Goal: Navigation & Orientation: Find specific page/section

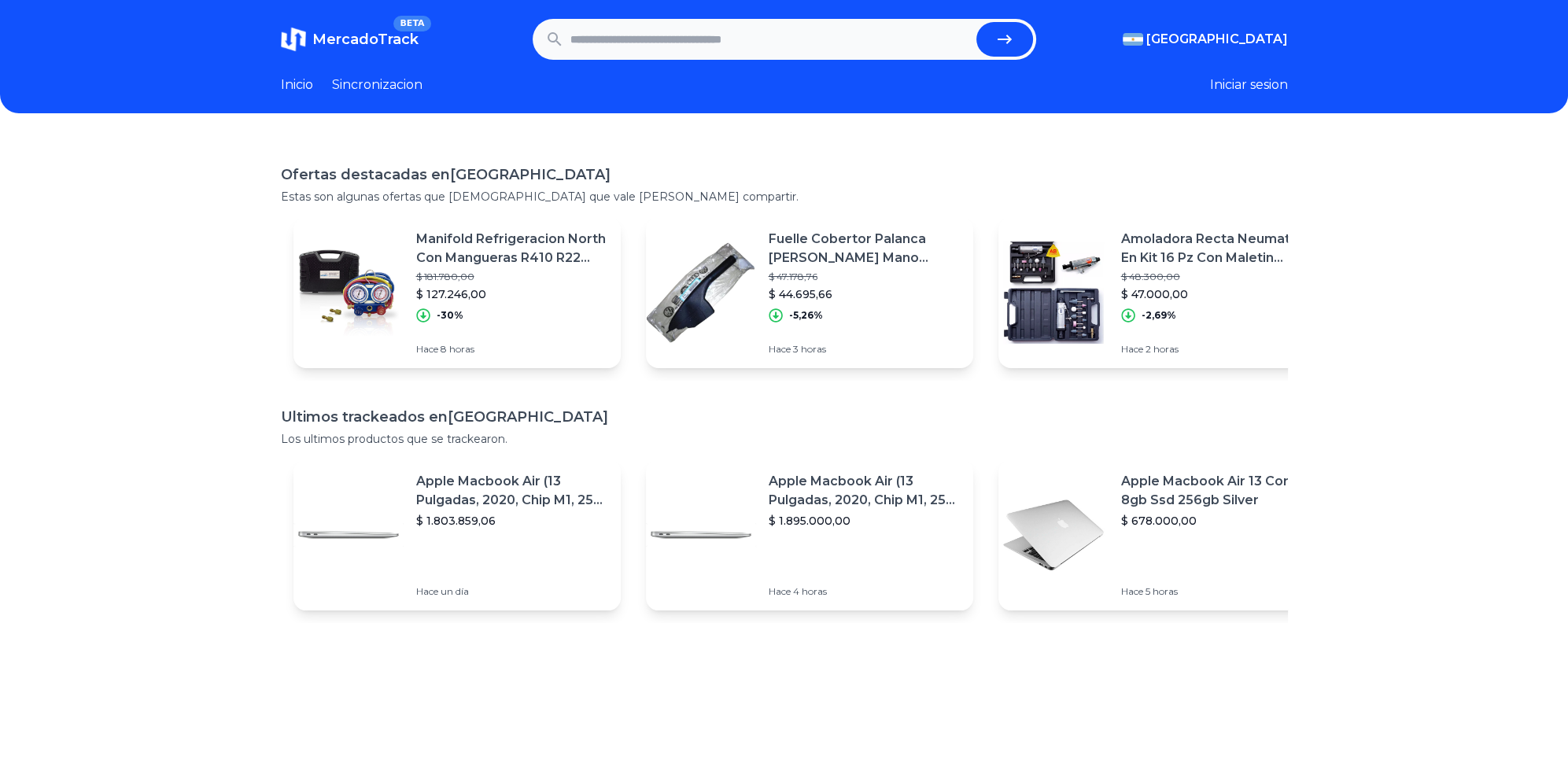
click at [378, 38] on span "MercadoTrack" at bounding box center [365, 40] width 106 height 17
click at [293, 82] on link "Inicio" at bounding box center [296, 85] width 32 height 19
drag, startPoint x: 374, startPoint y: 86, endPoint x: 383, endPoint y: 68, distance: 20.1
click at [374, 87] on link "Sincronizacion" at bounding box center [377, 85] width 90 height 19
click at [391, 27] on link "MercadoTrack BETA" at bounding box center [349, 40] width 138 height 25
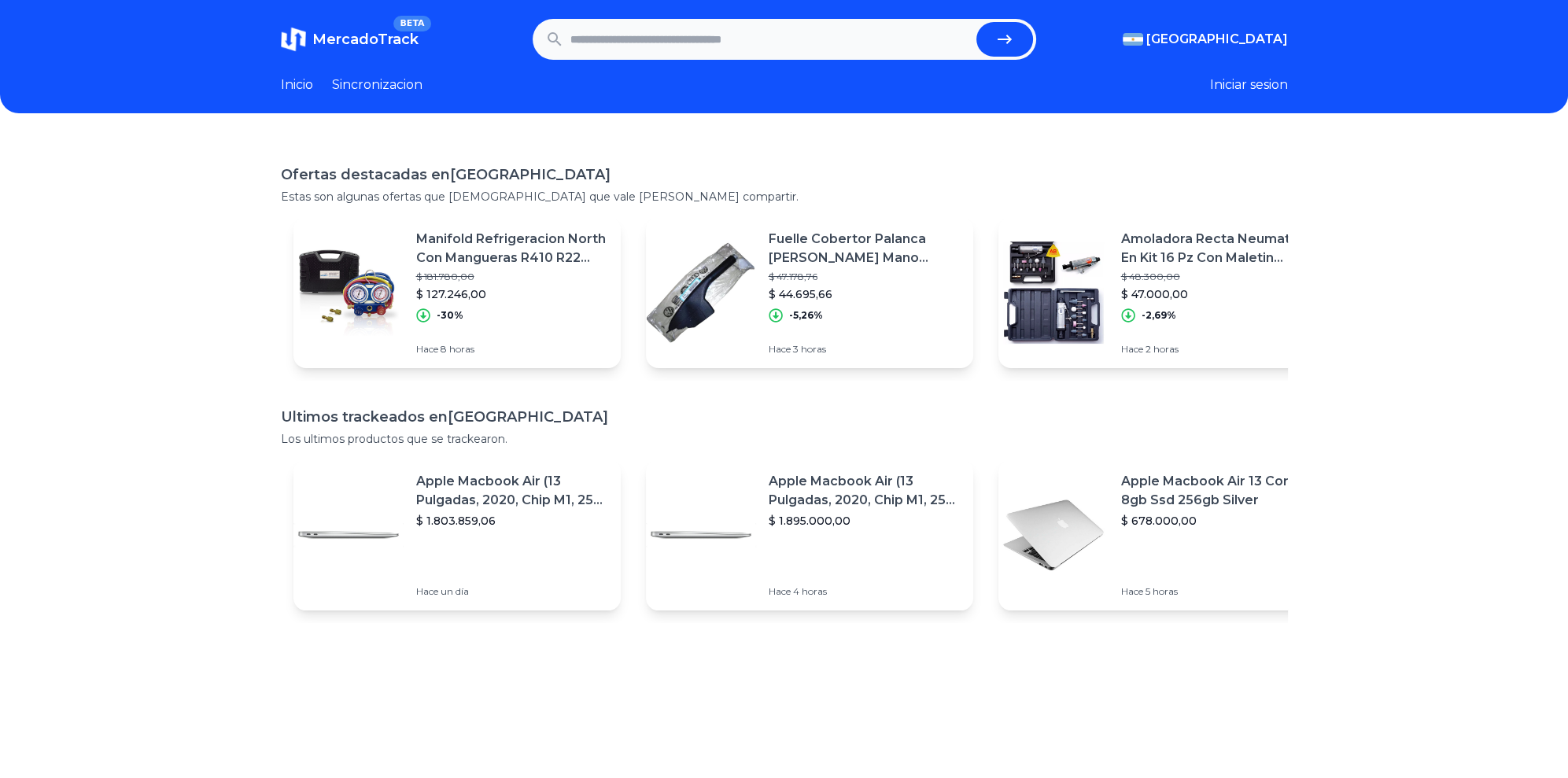
click at [319, 68] on header "MercadoTrack BETA Argentina Argentina Uruguay Mexico Chile Peru Venezuela Colom…" at bounding box center [784, 56] width 1568 height 113
click at [376, 82] on link "Sincronizacion" at bounding box center [377, 85] width 90 height 19
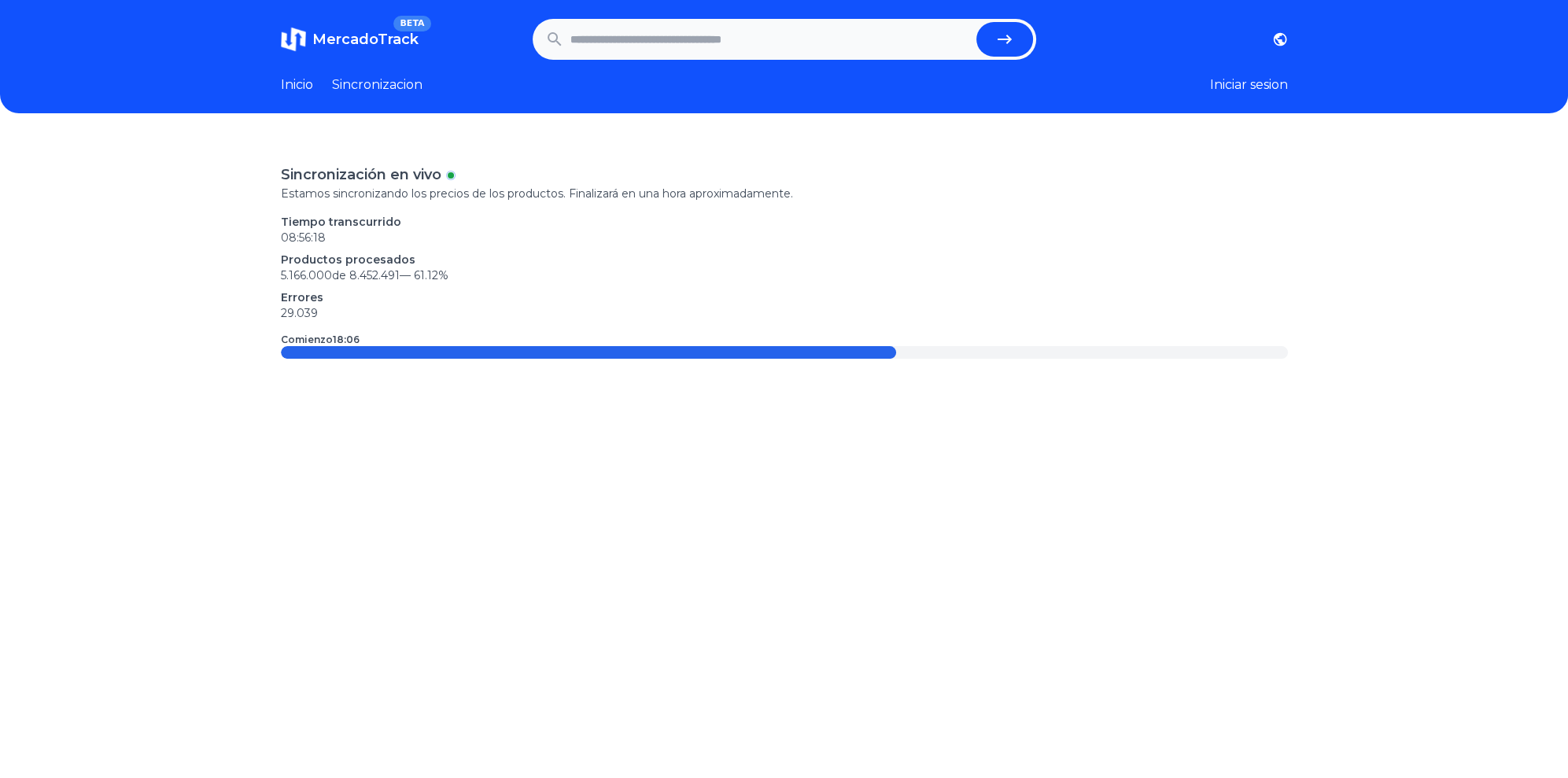
click at [323, 93] on div "Inicio Sincronizacion" at bounding box center [351, 85] width 142 height 19
click at [293, 93] on link "Inicio" at bounding box center [296, 85] width 32 height 19
drag, startPoint x: 371, startPoint y: 139, endPoint x: 386, endPoint y: 134, distance: 15.8
